Goal: Transaction & Acquisition: Download file/media

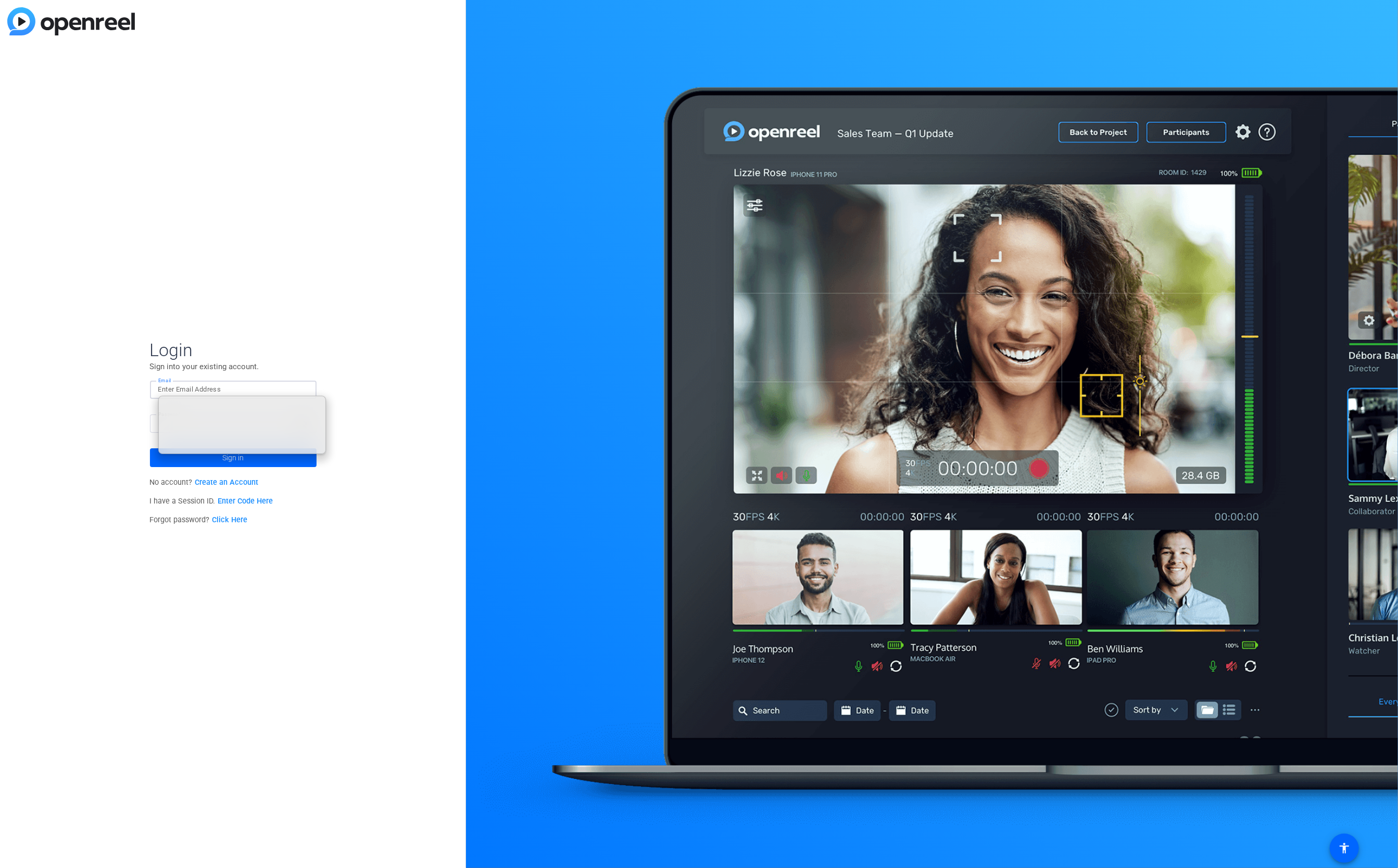
type input "[EMAIL_ADDRESS][DOMAIN_NAME]"
click at [244, 349] on span "Login" at bounding box center [233, 350] width 166 height 22
click at [240, 458] on span "Sign in" at bounding box center [233, 458] width 22 height 26
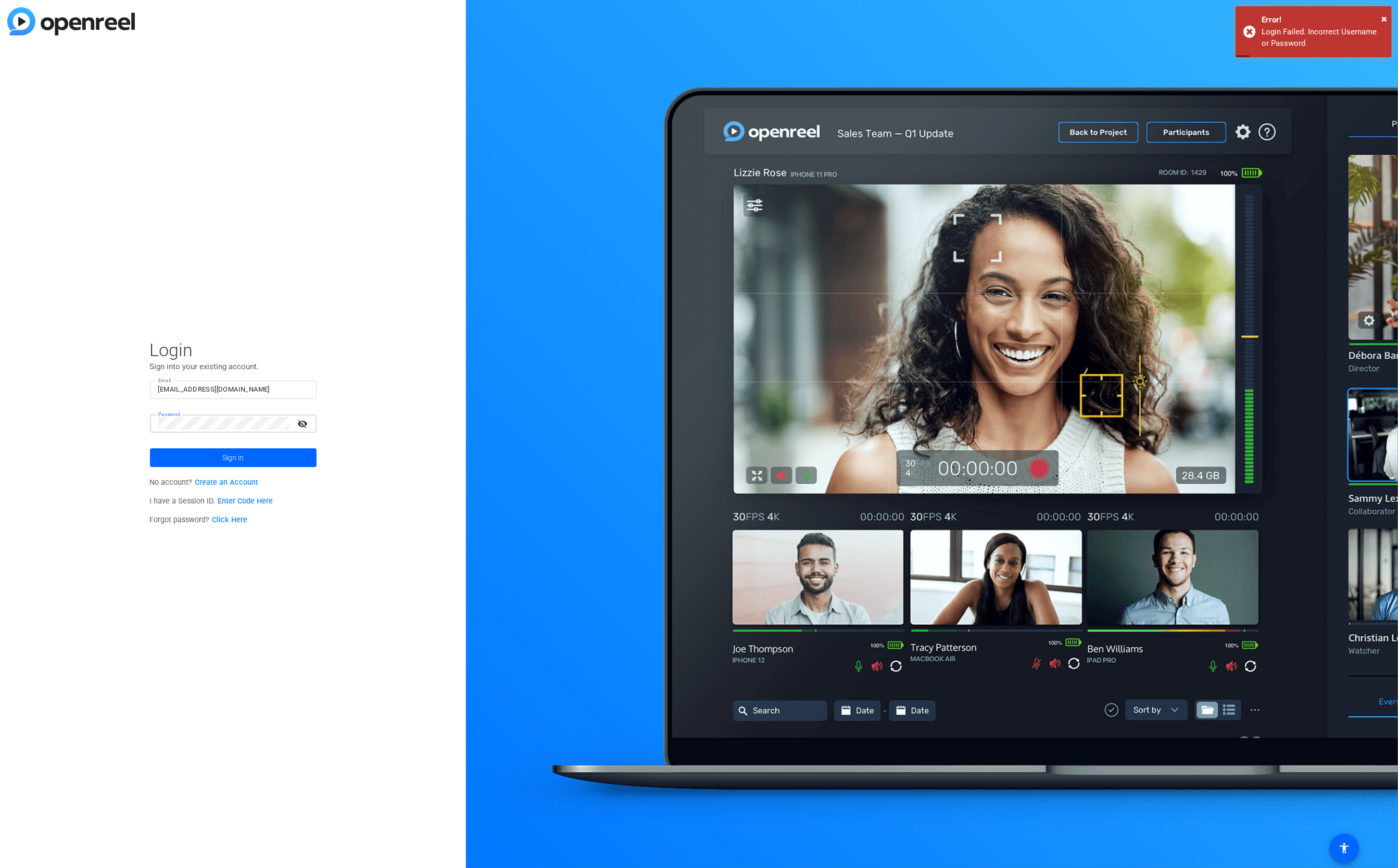
drag, startPoint x: 307, startPoint y: 427, endPoint x: 302, endPoint y: 424, distance: 5.8
click at [305, 425] on mat-icon "visibility_off" at bounding box center [304, 423] width 25 height 15
click at [150, 448] on button "Sign in" at bounding box center [233, 457] width 166 height 19
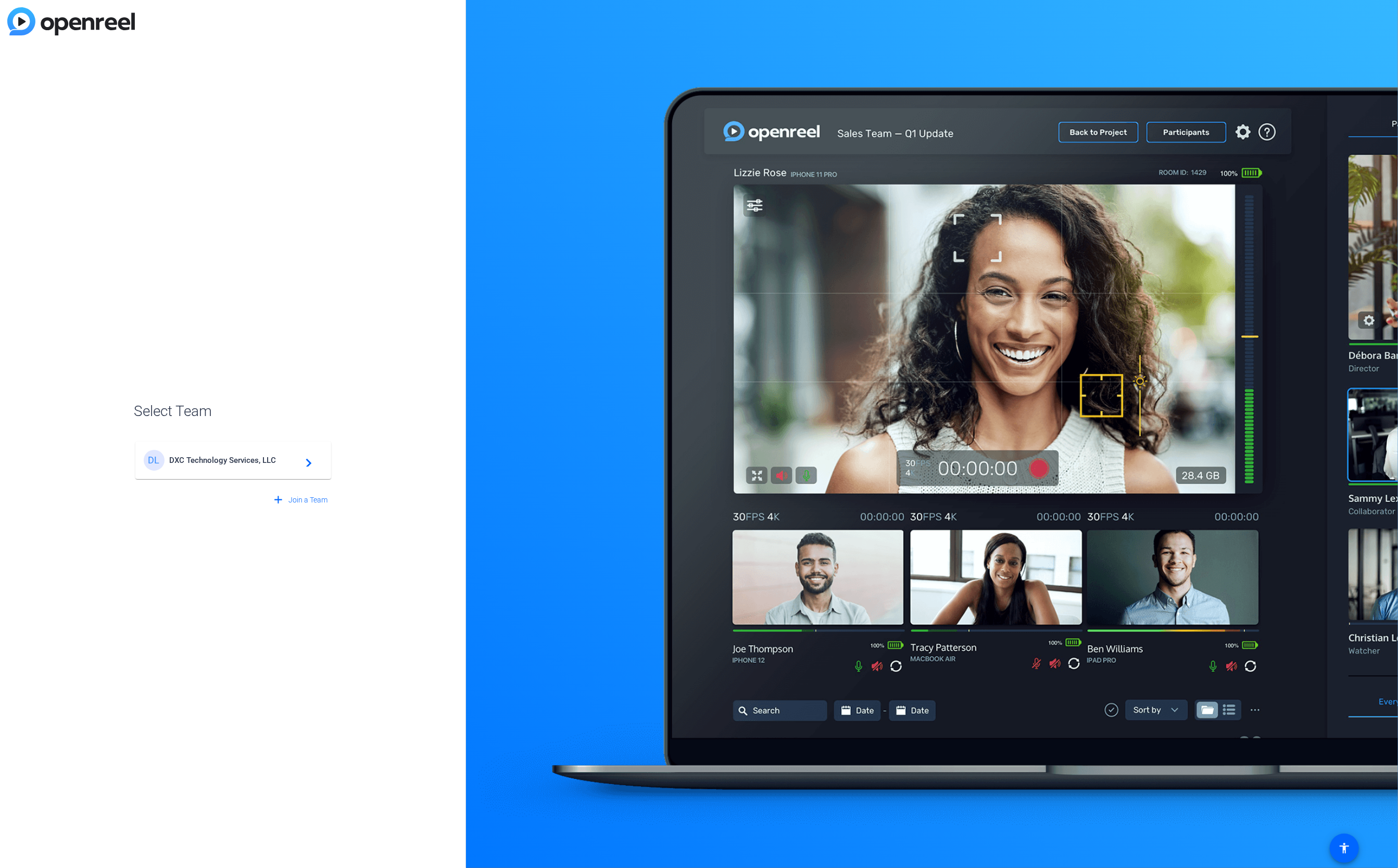
drag, startPoint x: 204, startPoint y: 455, endPoint x: 198, endPoint y: 454, distance: 6.1
click at [205, 455] on div "DL DXC Technology Services, LLC navigate_next" at bounding box center [233, 460] width 179 height 21
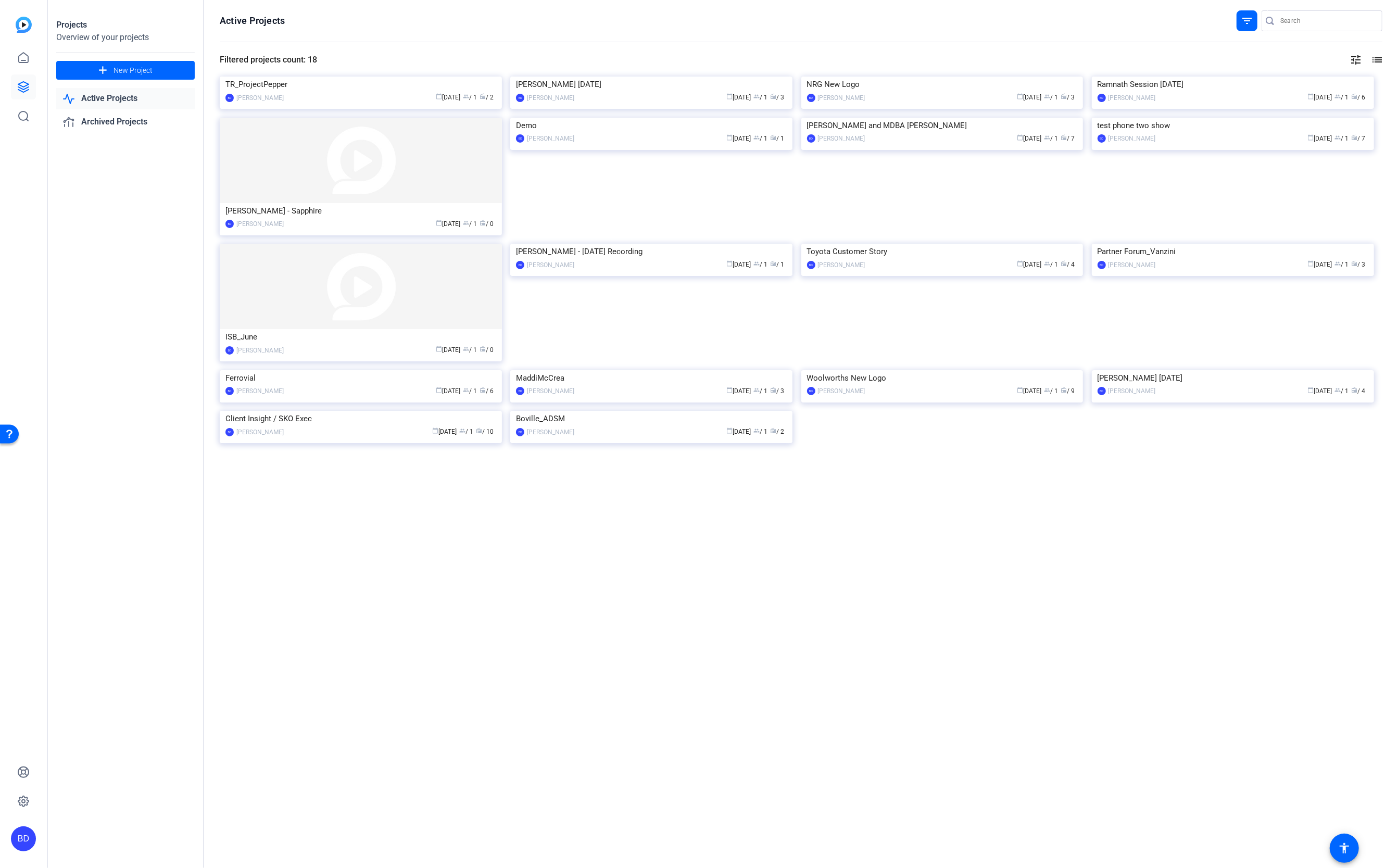
click at [330, 76] on img at bounding box center [361, 76] width 282 height 0
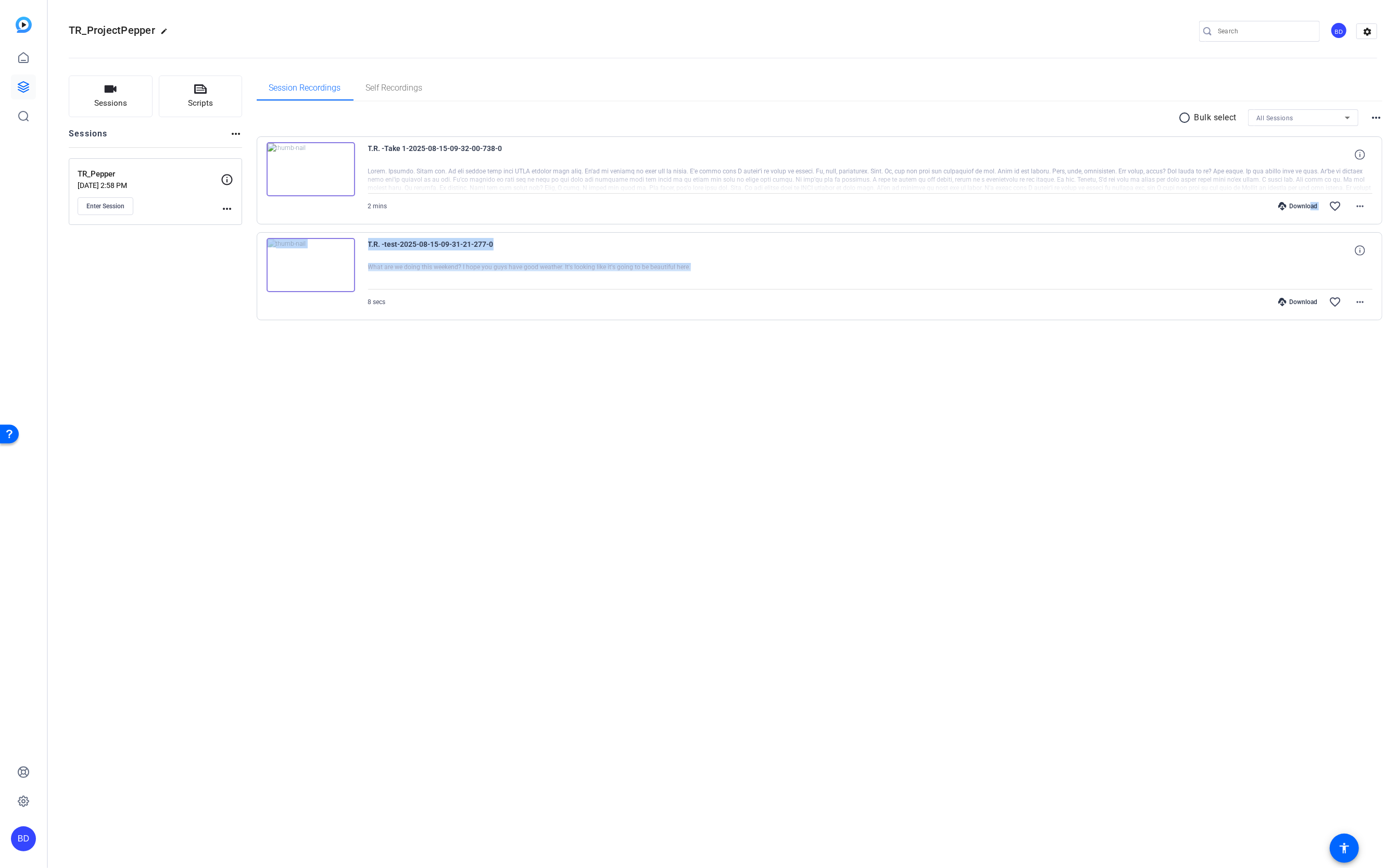
drag, startPoint x: 1308, startPoint y: 205, endPoint x: 1210, endPoint y: 245, distance: 105.8
click at [1177, 248] on div "T.R. -Take 1-2025-08-15-09-32-00-738-0 2 mins Download favorite_border more_hor…" at bounding box center [820, 228] width 1127 height 184
click at [1357, 201] on mat-icon "more_horiz" at bounding box center [1360, 206] width 12 height 12
click at [1333, 254] on span "Download MP4" at bounding box center [1334, 253] width 63 height 12
